Goal: Transaction & Acquisition: Purchase product/service

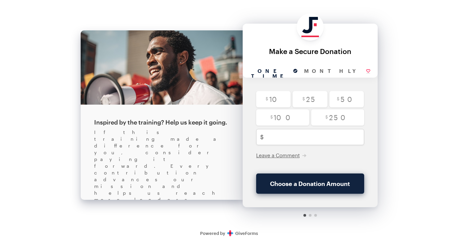
drag, startPoint x: 309, startPoint y: 217, endPoint x: 309, endPoint y: 211, distance: 6.1
click at [309, 217] on div at bounding box center [310, 215] width 135 height 16
click at [310, 217] on div at bounding box center [310, 215] width 135 height 16
click at [310, 214] on div at bounding box center [310, 215] width 3 height 3
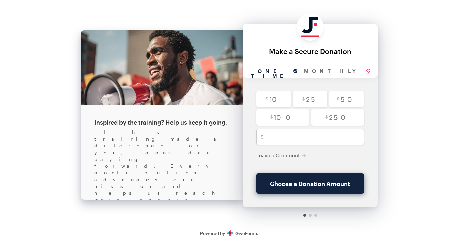
click at [310, 214] on div at bounding box center [310, 215] width 3 height 3
click at [274, 100] on input "radio" at bounding box center [273, 99] width 35 height 16
radio input "true"
type input "10"
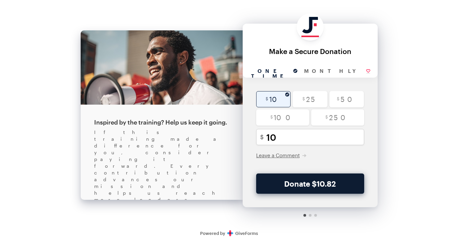
click at [308, 182] on button "Donate $10.82" at bounding box center [310, 184] width 108 height 20
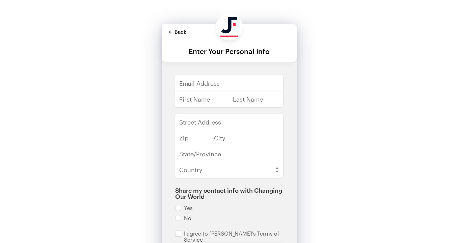
click at [178, 32] on button "Back" at bounding box center [178, 31] width 18 height 5
checkbox input "true"
